Goal: Task Accomplishment & Management: Complete application form

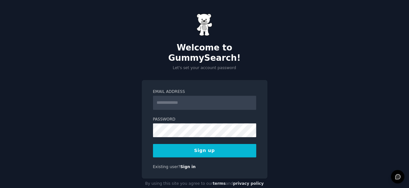
click at [196, 96] on input "Email Address" at bounding box center [204, 103] width 103 height 14
type input "**********"
click at [221, 144] on button "Sign up" at bounding box center [204, 150] width 103 height 13
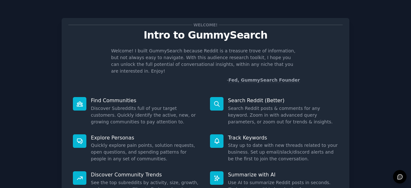
scroll to position [63, 0]
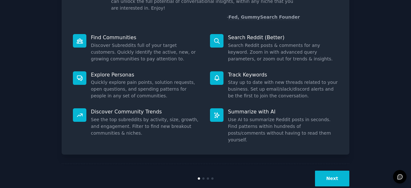
click at [324, 170] on button "Next" at bounding box center [332, 178] width 34 height 16
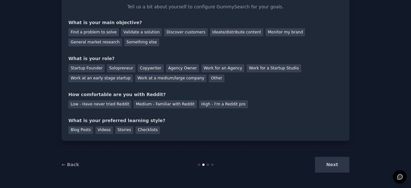
click at [324, 160] on div "Next" at bounding box center [301, 165] width 96 height 16
click at [337, 163] on div "Next" at bounding box center [301, 165] width 96 height 16
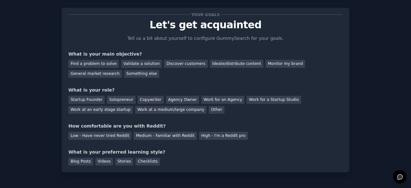
scroll to position [10, 0]
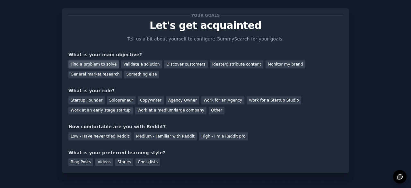
click at [97, 64] on div "Find a problem to solve" at bounding box center [93, 64] width 50 height 8
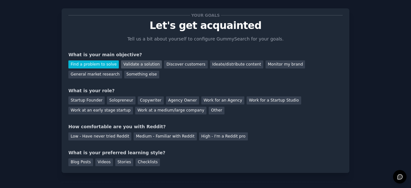
click at [127, 61] on div "Validate a solution" at bounding box center [141, 64] width 41 height 8
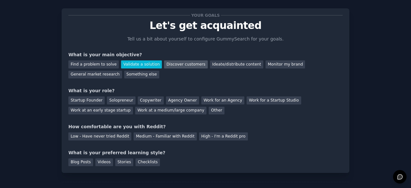
click at [170, 62] on div "Discover customers" at bounding box center [185, 64] width 43 height 8
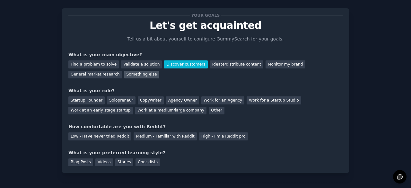
click at [124, 76] on div "Something else" at bounding box center [141, 75] width 35 height 8
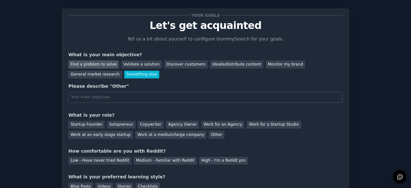
click at [91, 65] on div "Find a problem to solve" at bounding box center [93, 64] width 50 height 8
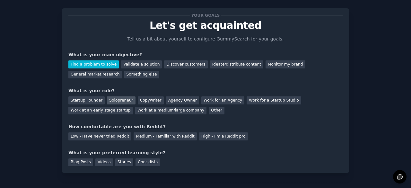
click at [124, 101] on div "Solopreneur" at bounding box center [121, 100] width 28 height 8
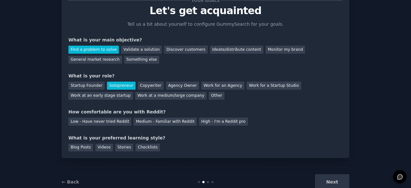
scroll to position [25, 0]
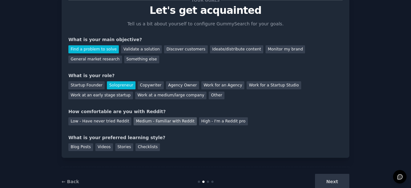
click at [135, 121] on div "Medium - Familiar with Reddit" at bounding box center [164, 121] width 63 height 8
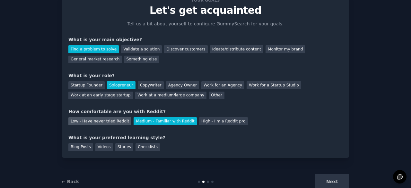
click at [98, 124] on div "Low - Have never tried Reddit" at bounding box center [99, 121] width 63 height 8
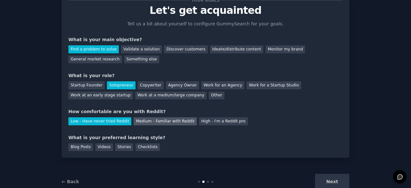
click at [152, 120] on div "Medium - Familiar with Reddit" at bounding box center [164, 121] width 63 height 8
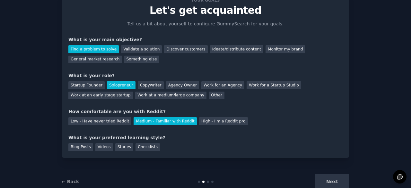
scroll to position [42, 0]
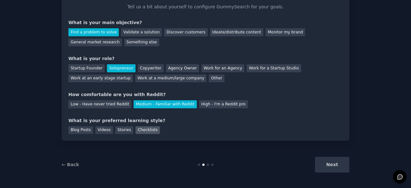
click at [144, 131] on div "Checklists" at bounding box center [147, 130] width 24 height 8
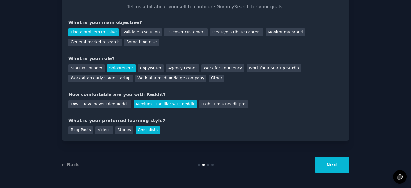
click at [337, 163] on button "Next" at bounding box center [332, 165] width 34 height 16
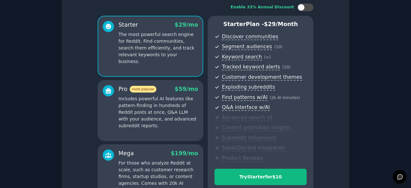
scroll to position [119, 0]
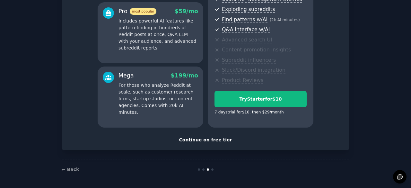
click at [212, 139] on div "Continue on free tier" at bounding box center [205, 139] width 274 height 7
